Goal: Information Seeking & Learning: Understand process/instructions

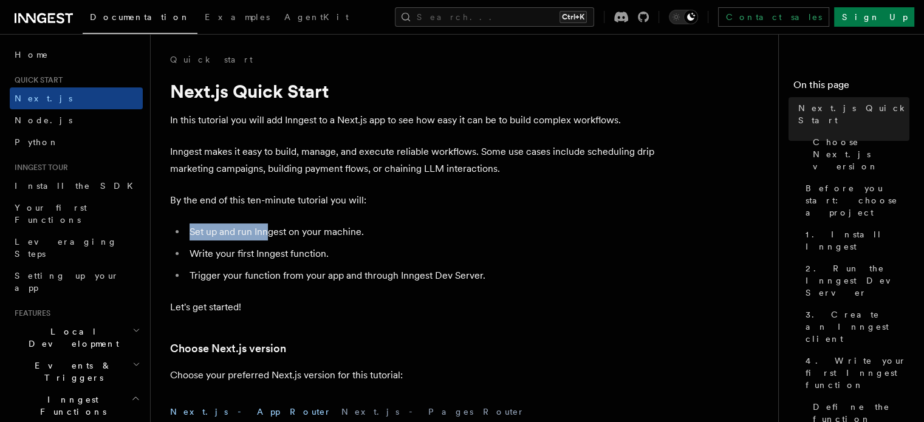
drag, startPoint x: 270, startPoint y: 211, endPoint x: 150, endPoint y: 196, distance: 120.7
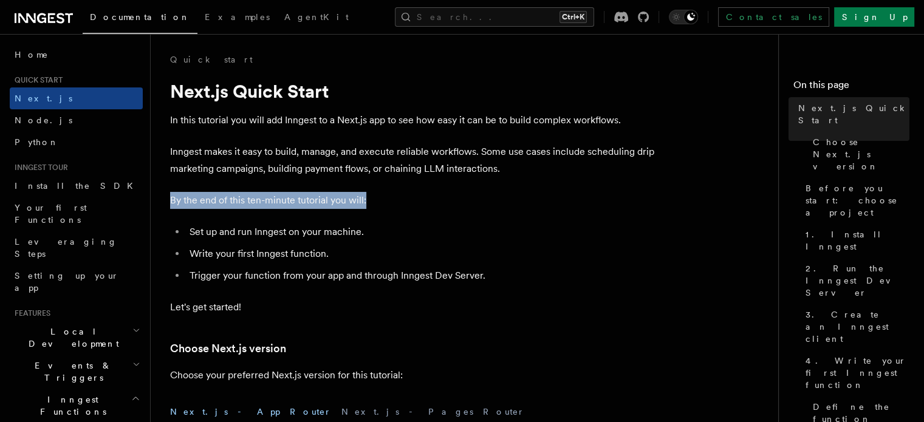
drag, startPoint x: 171, startPoint y: 203, endPoint x: 421, endPoint y: 197, distance: 250.5
click at [421, 197] on p "By the end of this ten-minute tutorial you will:" at bounding box center [413, 200] width 486 height 17
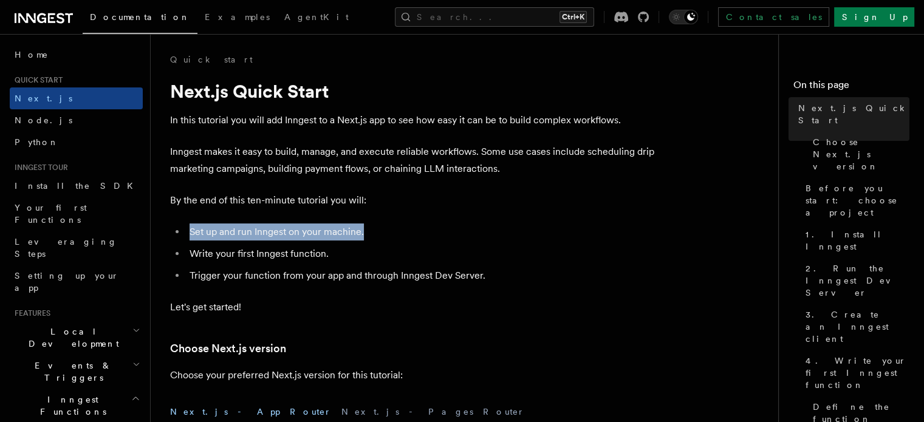
drag, startPoint x: 377, startPoint y: 231, endPoint x: 166, endPoint y: 235, distance: 211.6
click at [182, 227] on ul "Set up and run Inngest on your machine. Write your first Inngest function. Trig…" at bounding box center [413, 254] width 486 height 61
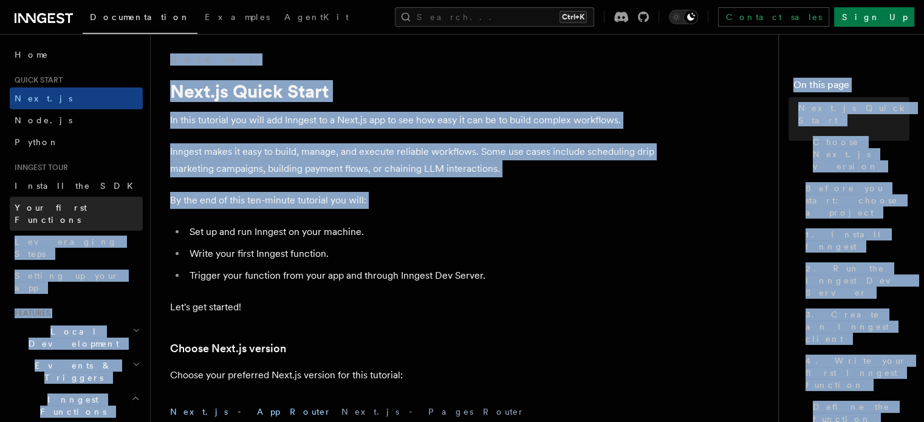
drag, startPoint x: 180, startPoint y: 211, endPoint x: 131, endPoint y: 202, distance: 49.4
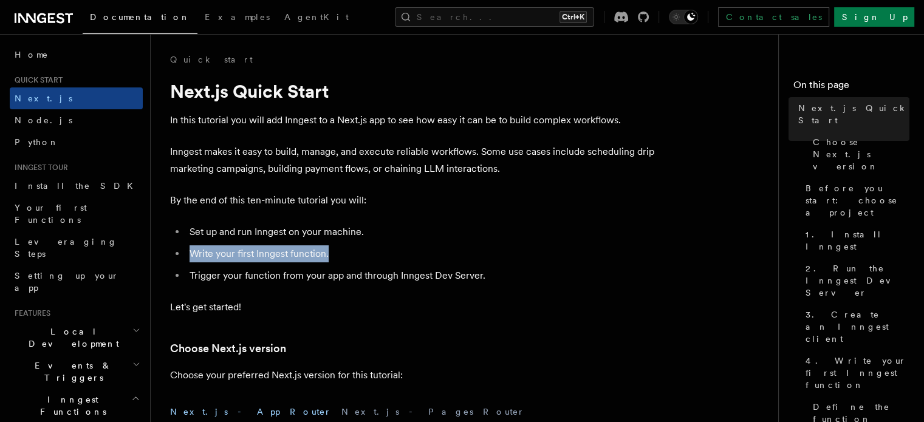
drag, startPoint x: 333, startPoint y: 255, endPoint x: 194, endPoint y: 252, distance: 139.2
click at [194, 252] on li "Write your first Inngest function." at bounding box center [421, 254] width 470 height 17
click at [486, 276] on li "Trigger your function from your app and through Inngest Dev Server." at bounding box center [421, 275] width 470 height 17
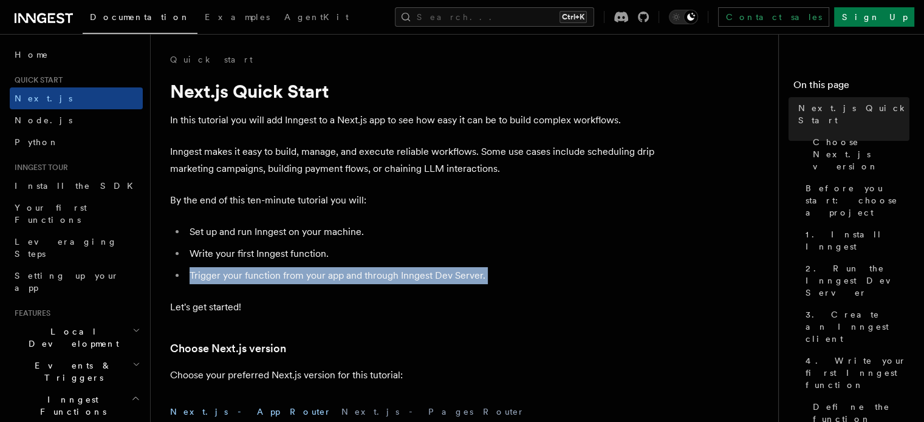
drag, startPoint x: 486, startPoint y: 276, endPoint x: 191, endPoint y: 272, distance: 295.4
click at [191, 272] on li "Trigger your function from your app and through Inngest Dev Server." at bounding box center [421, 275] width 470 height 17
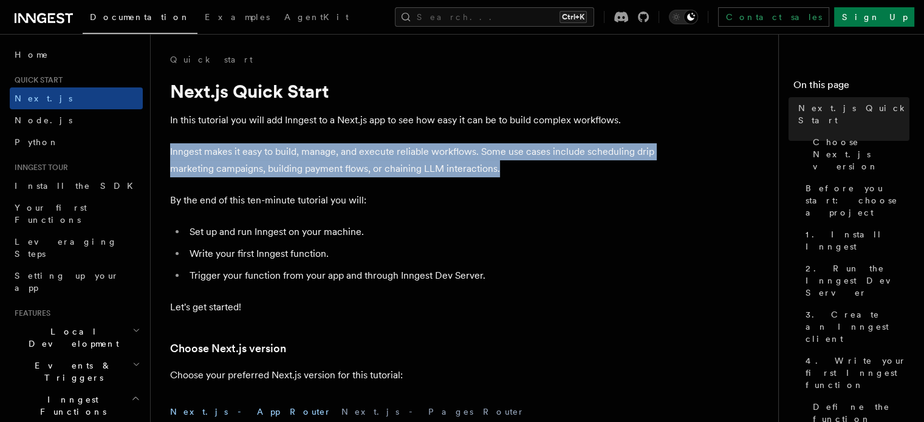
drag, startPoint x: 503, startPoint y: 171, endPoint x: 168, endPoint y: 152, distance: 335.4
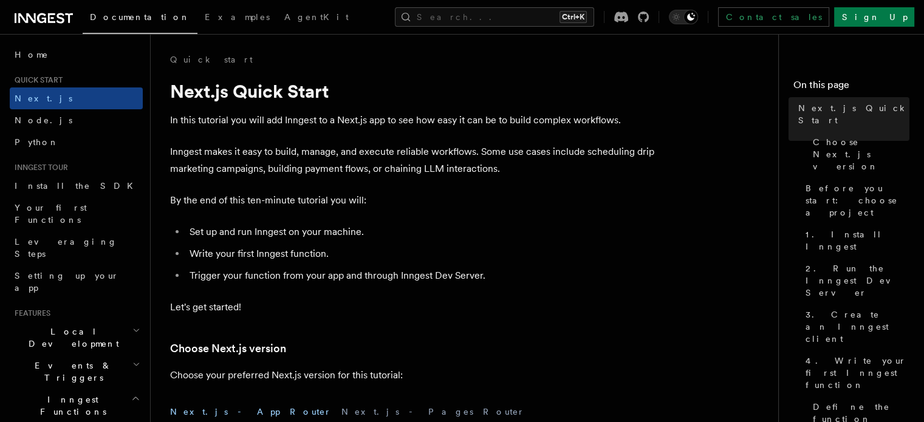
click at [630, 118] on p "In this tutorial you will add Inngest to a Next.js app to see how easy it can b…" at bounding box center [413, 120] width 486 height 17
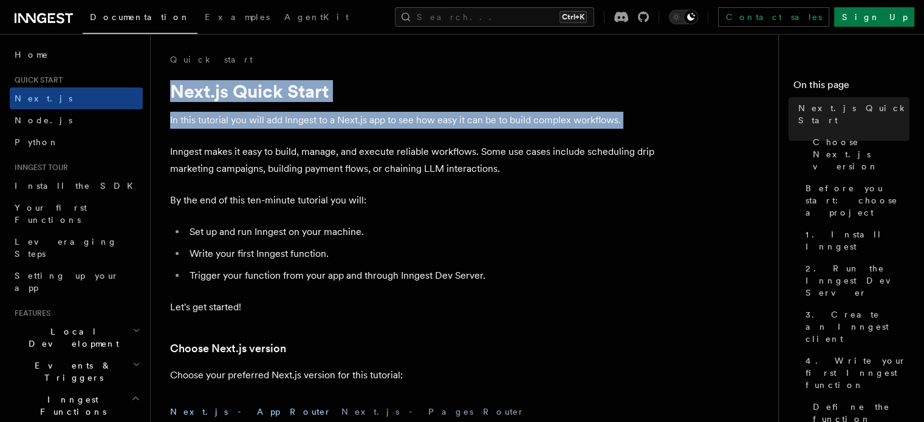
drag, startPoint x: 630, startPoint y: 118, endPoint x: 195, endPoint y: 91, distance: 435.4
click at [517, 101] on h1 "Next.js Quick Start" at bounding box center [413, 91] width 486 height 22
